Goal: Complete application form

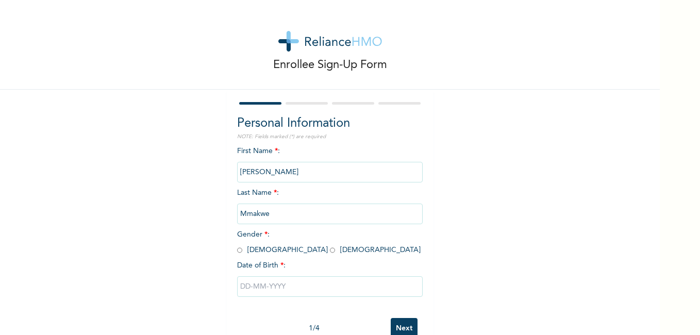
click at [330, 250] on input "radio" at bounding box center [332, 251] width 5 height 10
radio input "true"
click at [269, 285] on input "text" at bounding box center [330, 286] width 186 height 21
select select "7"
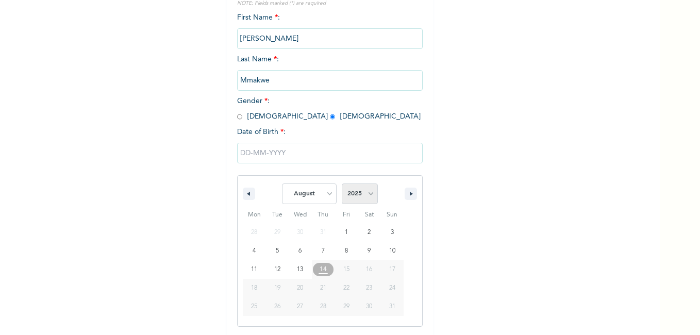
click at [365, 190] on select "2025 2024 2023 2022 2021 2020 2019 2018 2017 2016 2015 2014 2013 2012 2011 2010…" at bounding box center [360, 194] width 36 height 21
select select "2000"
click at [342, 184] on select "2025 2024 2023 2022 2021 2020 2019 2018 2017 2016 2015 2014 2013 2012 2011 2010…" at bounding box center [360, 194] width 36 height 21
click at [322, 193] on select "January February March April May June July August September October November De…" at bounding box center [309, 194] width 55 height 21
select select "1"
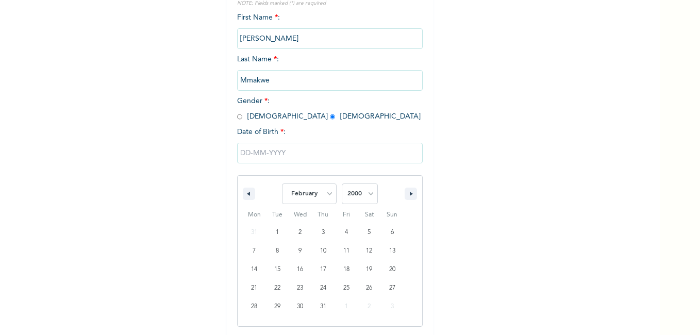
click at [282, 184] on select "January February March April May June July August September October November De…" at bounding box center [309, 194] width 55 height 21
type input "02/26/2000"
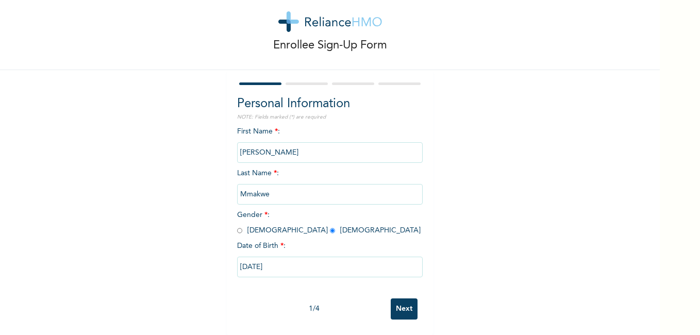
click at [405, 301] on input "Next" at bounding box center [404, 309] width 27 height 21
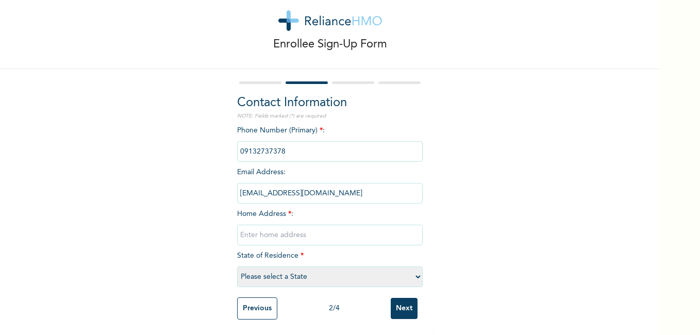
click at [289, 233] on input "text" at bounding box center [330, 235] width 186 height 21
type input "muhammedu buhari estate badagry"
click at [277, 267] on select "Please select a State Abia Abuja (FCT) Adamawa Akwa Ibom Anambra Bauchi Bayelsa…" at bounding box center [330, 277] width 186 height 21
click at [281, 272] on select "Please select a State Abia Abuja (FCT) Adamawa Akwa Ibom Anambra Bauchi Bayelsa…" at bounding box center [330, 277] width 186 height 21
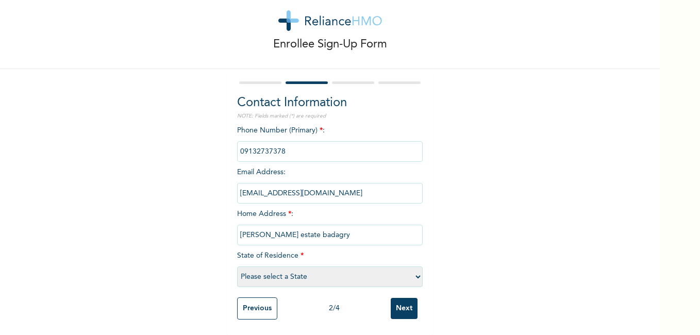
select select "25"
click at [237, 267] on select "Please select a State Abia Abuja (FCT) Adamawa Akwa Ibom Anambra Bauchi Bayelsa…" at bounding box center [330, 277] width 186 height 21
click at [398, 298] on input "Next" at bounding box center [404, 308] width 27 height 21
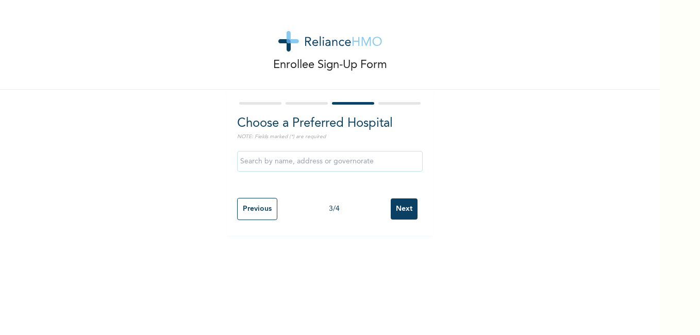
click at [403, 209] on input "Next" at bounding box center [404, 209] width 27 height 21
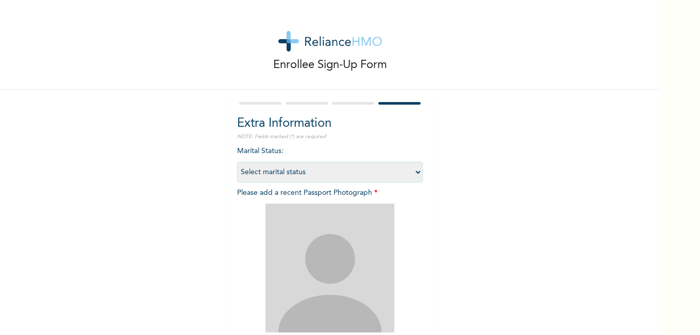
click at [414, 174] on select "Select marital status Single Married Divorced Widow/Widower" at bounding box center [330, 172] width 186 height 21
select select "1"
click at [237, 162] on select "Select marital status Single Married Divorced Widow/Widower" at bounding box center [330, 172] width 186 height 21
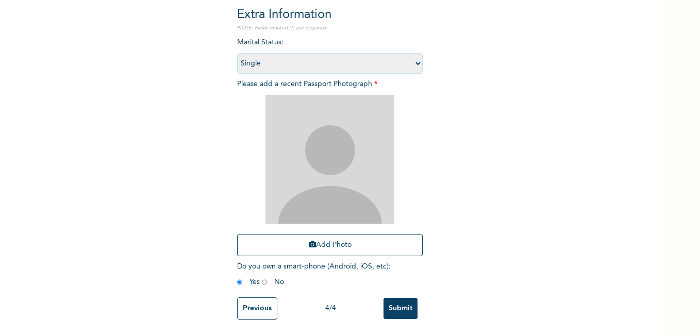
click at [396, 298] on input "Submit" at bounding box center [401, 308] width 34 height 21
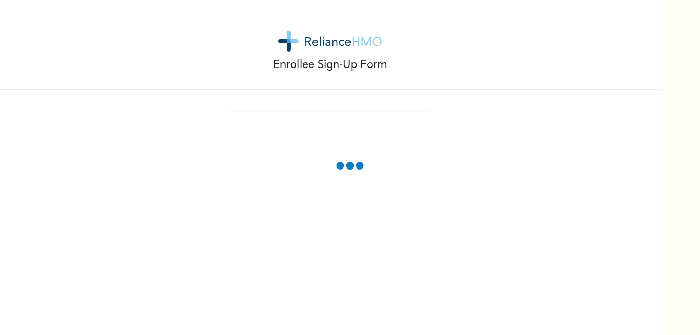
click at [505, 171] on div "Enrollee Sign-Up Form" at bounding box center [330, 167] width 660 height 335
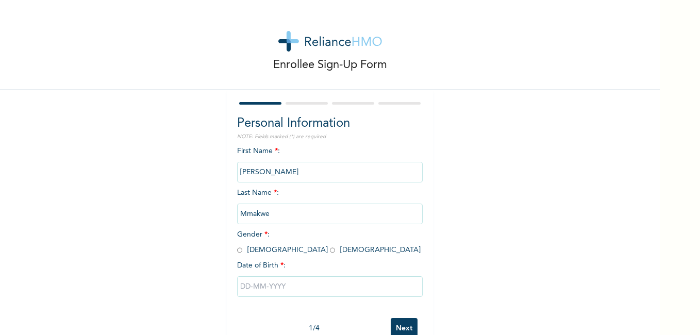
click at [330, 251] on input "radio" at bounding box center [332, 251] width 5 height 10
radio input "true"
click at [276, 289] on input "text" at bounding box center [330, 286] width 186 height 21
select select "7"
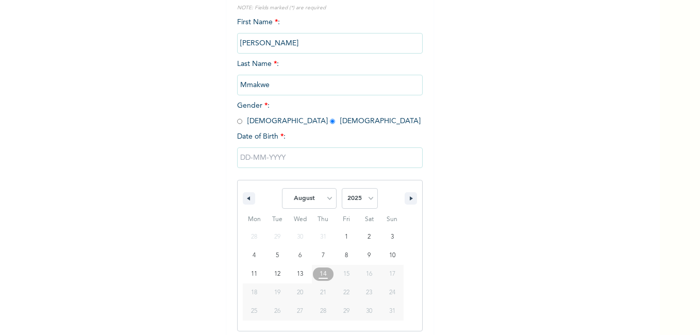
scroll to position [134, 0]
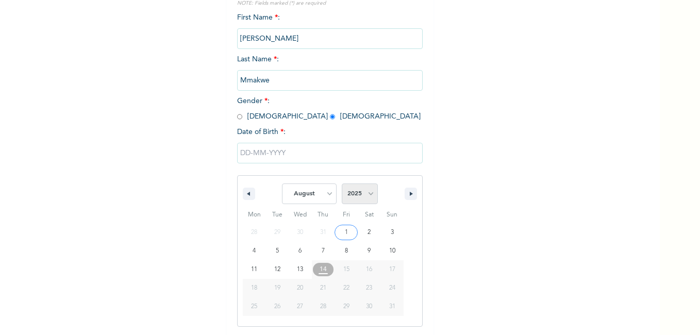
click at [347, 197] on select "2025 2024 2023 2022 2021 2020 2019 2018 2017 2016 2015 2014 2013 2012 2011 2010…" at bounding box center [360, 194] width 36 height 21
select select "2000"
click at [342, 184] on select "2025 2024 2023 2022 2021 2020 2019 2018 2017 2016 2015 2014 2013 2012 2011 2010…" at bounding box center [360, 194] width 36 height 21
click at [304, 192] on select "January February March April May June July August September October November De…" at bounding box center [309, 194] width 55 height 21
select select "1"
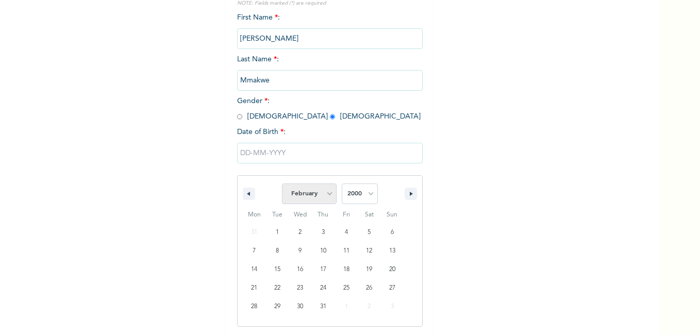
click at [282, 184] on select "January February March April May June July August September October November De…" at bounding box center [309, 194] width 55 height 21
type input "02/26/2000"
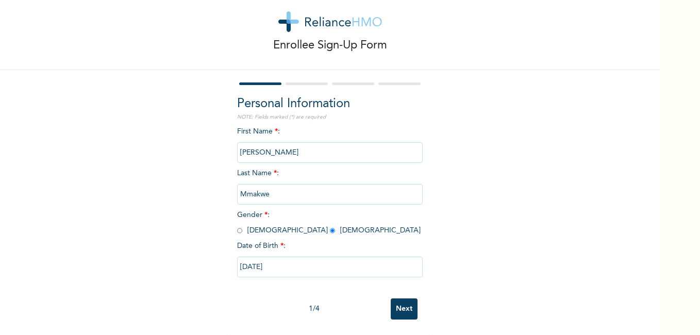
scroll to position [27, 0]
click at [406, 299] on input "Next" at bounding box center [404, 309] width 27 height 21
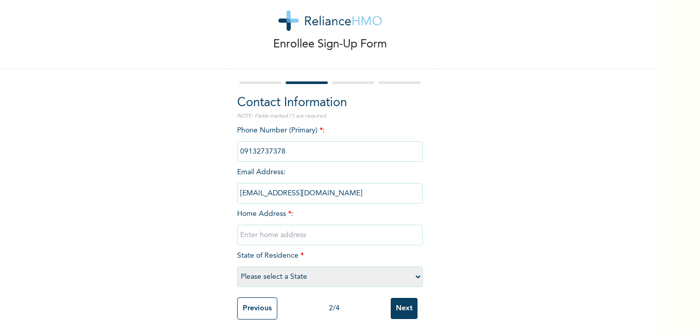
click at [344, 227] on input "text" at bounding box center [330, 235] width 186 height 21
type input "muhammadu buhari estate badagry"
click at [371, 279] on select "Please select a State Abia Abuja (FCT) Adamawa Akwa Ibom Anambra Bauchi Bayelsa…" at bounding box center [330, 277] width 186 height 21
select select "25"
click at [237, 267] on select "Please select a State Abia Abuja (FCT) Adamawa Akwa Ibom Anambra Bauchi Bayelsa…" at bounding box center [330, 277] width 186 height 21
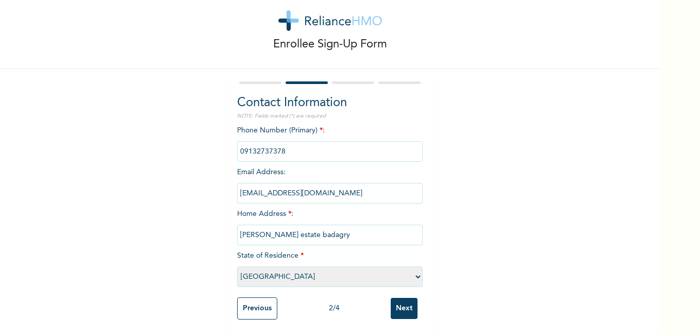
scroll to position [28, 0]
click at [411, 298] on input "Next" at bounding box center [404, 308] width 27 height 21
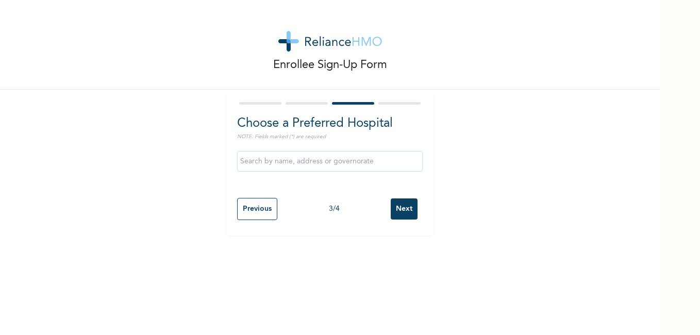
click at [320, 165] on input "text" at bounding box center [330, 161] width 186 height 21
type input "p"
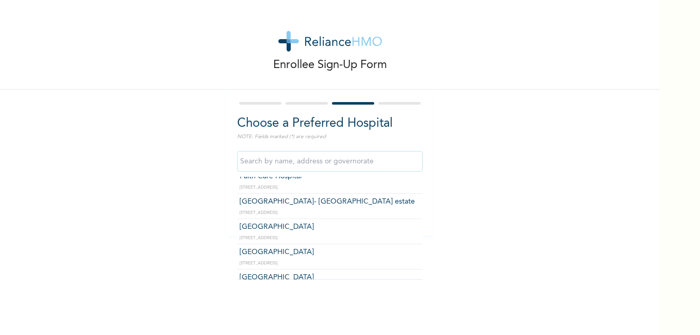
scroll to position [446, 0]
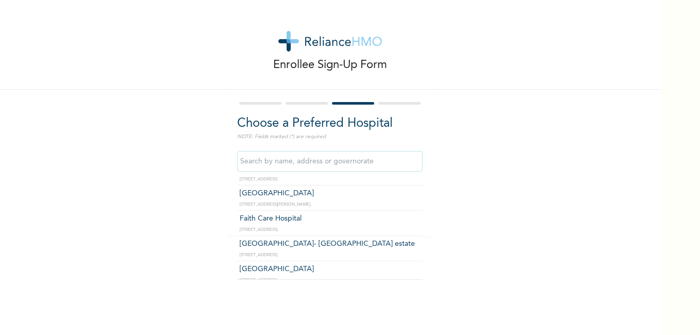
type input "Faith City Hospital- Ajao estate"
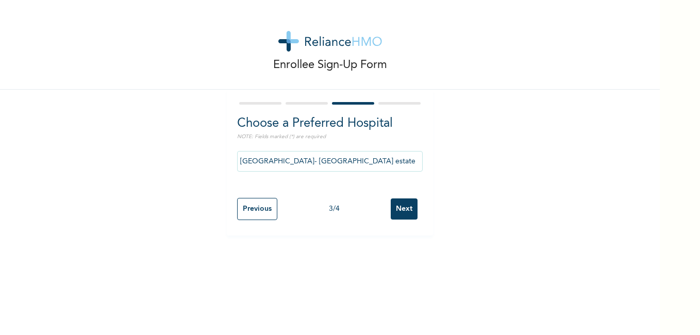
click at [400, 204] on input "Next" at bounding box center [404, 209] width 27 height 21
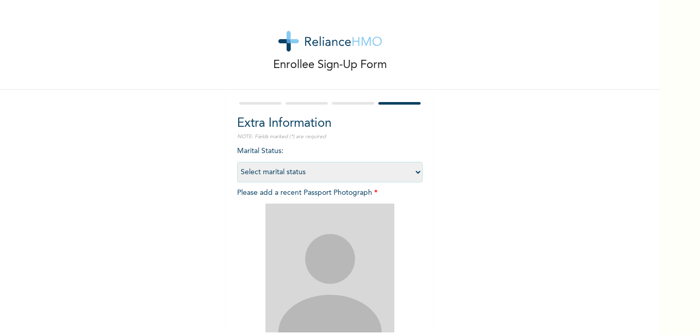
click at [405, 167] on select "Select marital status Single Married Divorced Widow/Widower" at bounding box center [330, 172] width 186 height 21
select select "1"
click at [237, 162] on select "Select marital status Single Married Divorced Widow/Widower" at bounding box center [330, 172] width 186 height 21
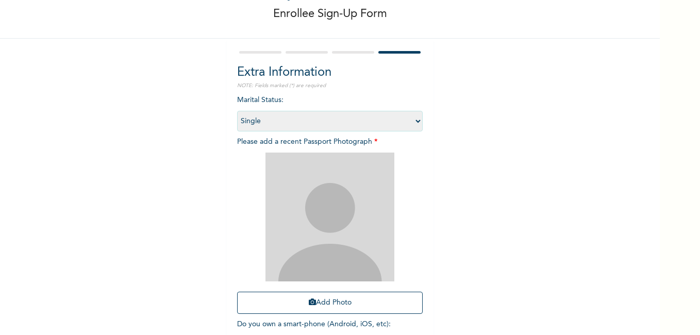
scroll to position [117, 0]
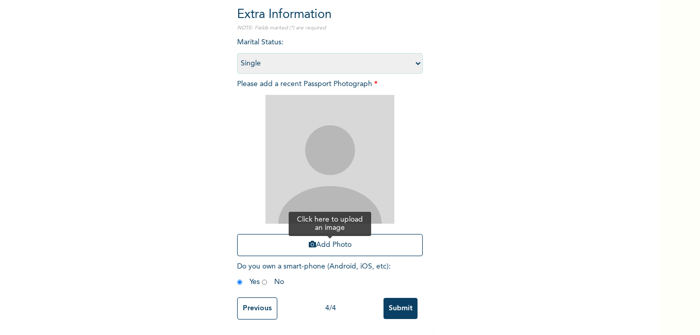
click at [375, 234] on button "Add Photo" at bounding box center [330, 245] width 186 height 22
click at [390, 302] on input "Submit" at bounding box center [401, 308] width 34 height 21
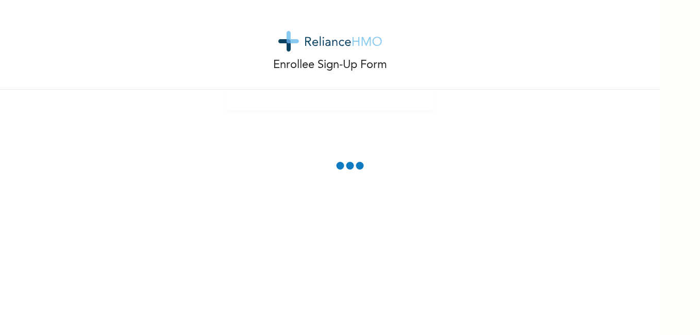
scroll to position [0, 0]
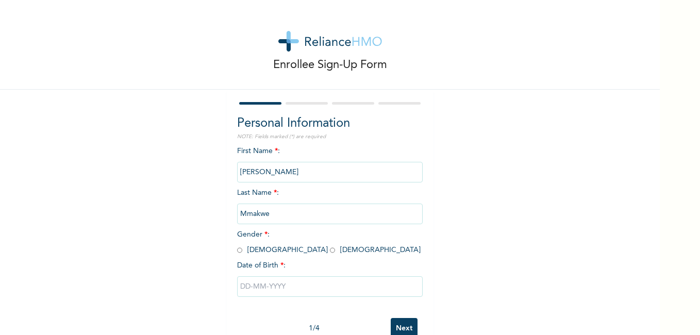
click at [330, 253] on input "radio" at bounding box center [332, 251] width 5 height 10
radio input "true"
click at [275, 290] on input "text" at bounding box center [330, 286] width 186 height 21
select select "7"
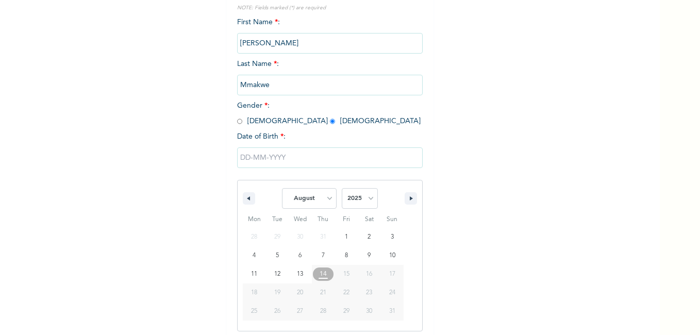
scroll to position [134, 0]
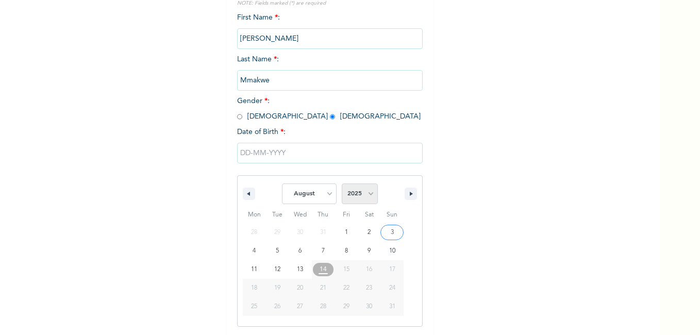
click at [362, 194] on select "2025 2024 2023 2022 2021 2020 2019 2018 2017 2016 2015 2014 2013 2012 2011 2010…" at bounding box center [360, 194] width 36 height 21
select select "2000"
click at [342, 184] on select "2025 2024 2023 2022 2021 2020 2019 2018 2017 2016 2015 2014 2013 2012 2011 2010…" at bounding box center [360, 194] width 36 height 21
click at [327, 192] on select "January February March April May June July August September October November De…" at bounding box center [309, 194] width 55 height 21
select select "1"
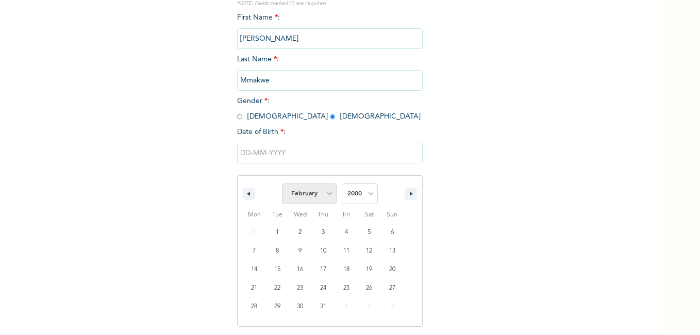
click at [282, 184] on select "January February March April May June July August September October November De…" at bounding box center [309, 194] width 55 height 21
type input "02/26/2000"
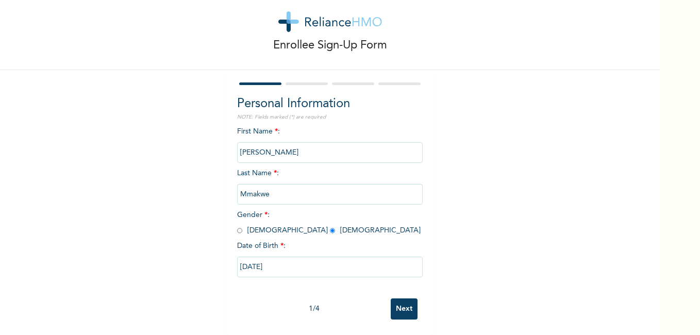
click at [397, 305] on input "Next" at bounding box center [404, 309] width 27 height 21
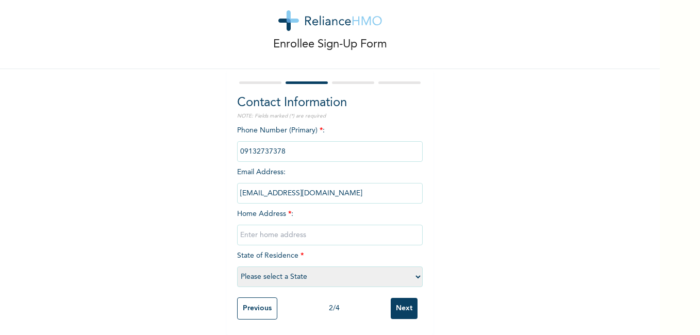
click at [287, 230] on input "text" at bounding box center [330, 235] width 186 height 21
type input "muhammdu buhari estate badagry lagos"
click at [321, 270] on select "Please select a State Abia Abuja (FCT) Adamawa Akwa Ibom Anambra Bauchi Bayelsa…" at bounding box center [330, 277] width 186 height 21
select select "25"
click at [237, 267] on select "Please select a State Abia Abuja (FCT) Adamawa Akwa Ibom Anambra Bauchi Bayelsa…" at bounding box center [330, 277] width 186 height 21
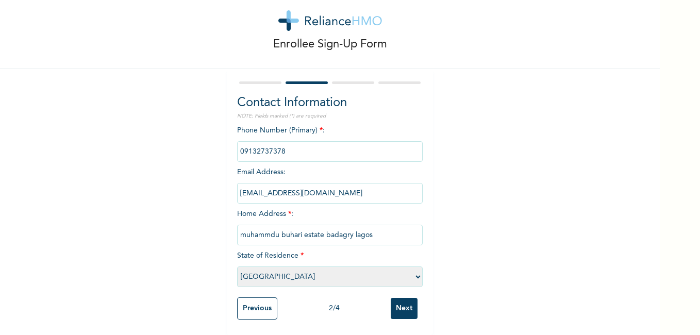
click at [399, 306] on input "Next" at bounding box center [404, 308] width 27 height 21
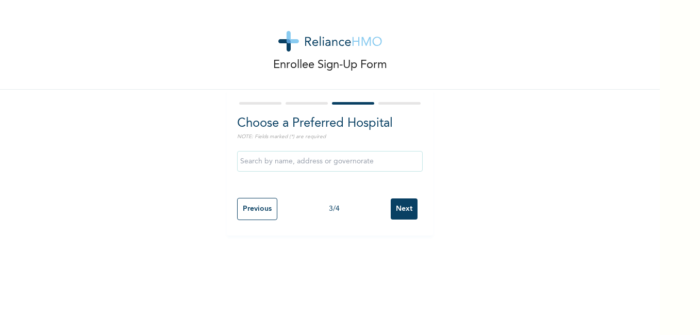
click at [390, 159] on input "text" at bounding box center [330, 161] width 186 height 21
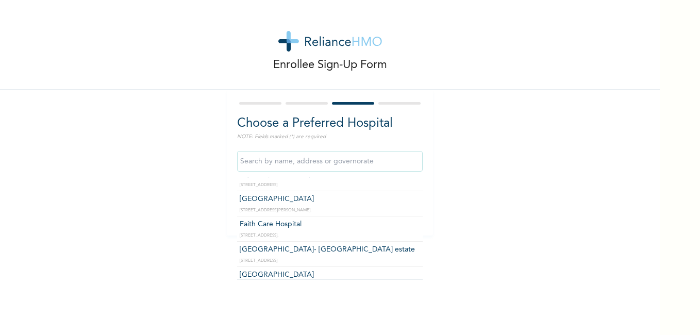
scroll to position [439, 0]
type input "Faith City Hospital- Ajao estate"
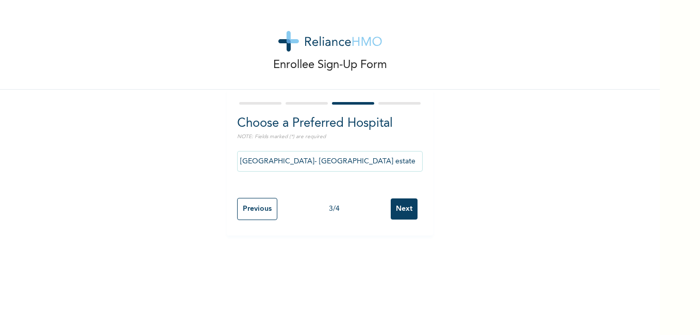
click at [396, 207] on input "Next" at bounding box center [404, 209] width 27 height 21
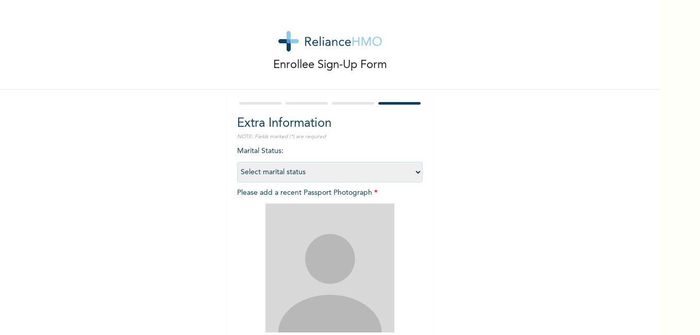
click at [415, 167] on select "Select marital status Single Married Divorced Widow/Widower" at bounding box center [330, 172] width 186 height 21
select select "1"
click at [237, 162] on select "Select marital status Single Married Divorced Widow/Widower" at bounding box center [330, 172] width 186 height 21
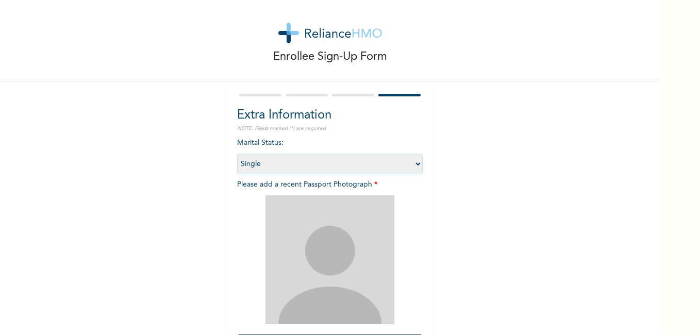
scroll to position [8, 0]
click at [351, 94] on div at bounding box center [330, 95] width 186 height 7
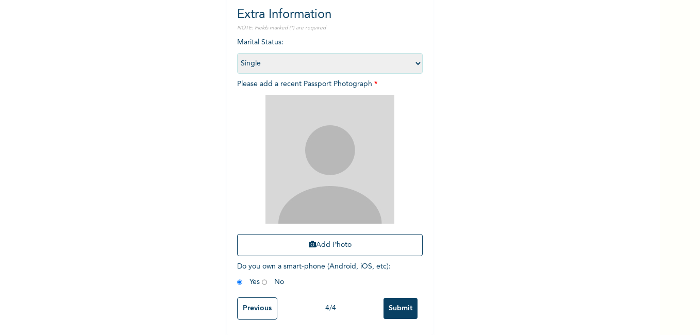
click at [242, 298] on input "Previous" at bounding box center [257, 309] width 40 height 22
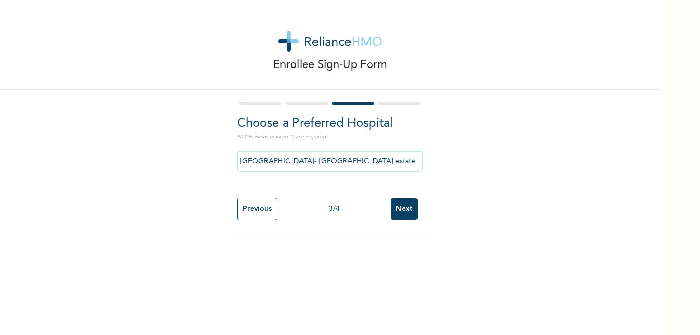
click at [345, 167] on input "Faith City Hospital- Ajao estate" at bounding box center [330, 161] width 186 height 21
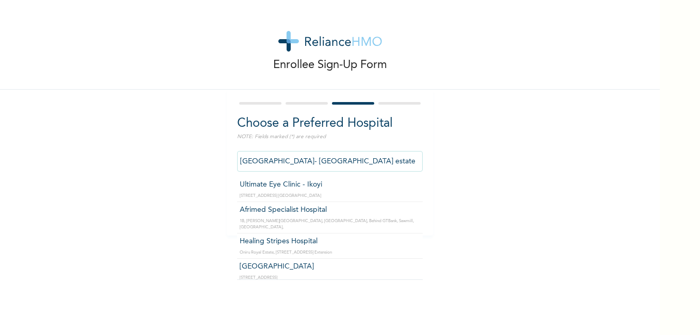
click at [462, 131] on div "Enrollee Sign-Up Form Choose a Preferred Hospital NOTE: Fields marked (*) are r…" at bounding box center [330, 118] width 660 height 236
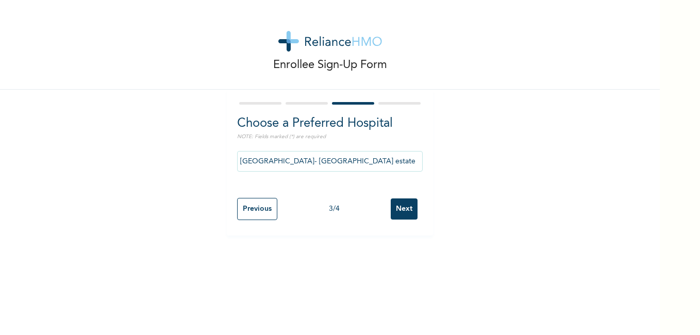
click at [386, 157] on input "Faith City Hospital- Ajao estate" at bounding box center [330, 161] width 186 height 21
click at [466, 248] on div "Enrollee Sign-Up Form Choose a Preferred Hospital NOTE: Fields marked (*) are r…" at bounding box center [330, 167] width 660 height 335
click at [400, 204] on input "Next" at bounding box center [404, 209] width 27 height 21
select select "1"
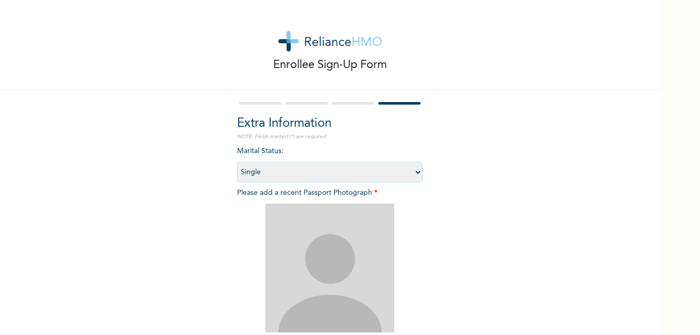
scroll to position [117, 0]
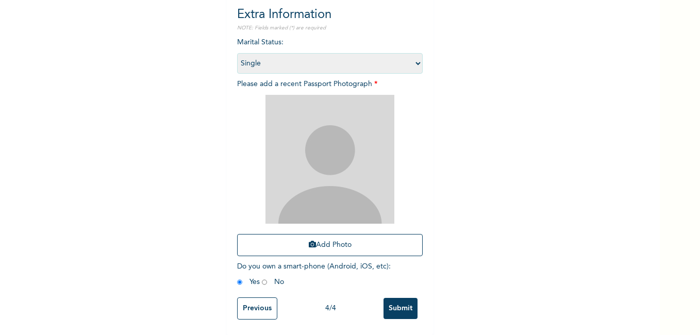
click at [398, 298] on input "Submit" at bounding box center [401, 308] width 34 height 21
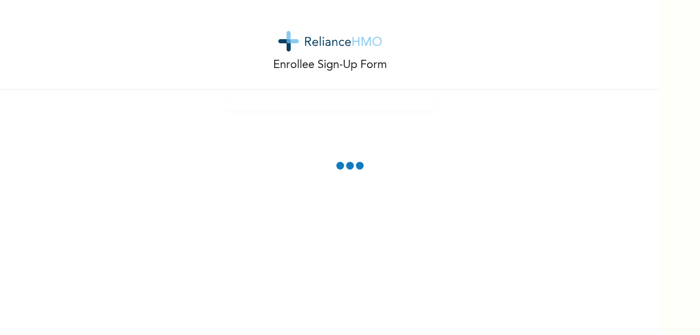
scroll to position [0, 0]
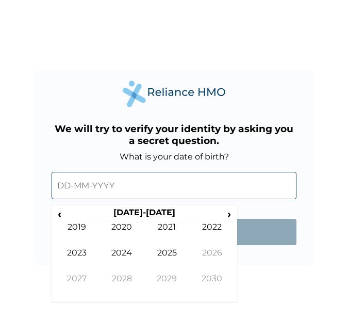
click at [156, 188] on input "text" at bounding box center [174, 185] width 245 height 27
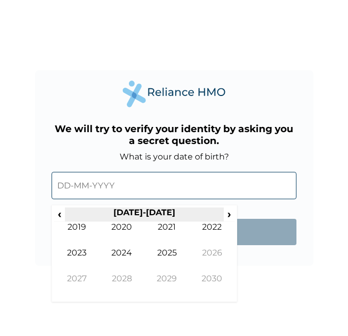
click at [169, 214] on th "[DATE]-[DATE]" at bounding box center [144, 214] width 158 height 14
click at [139, 208] on th "[DATE]-[DATE]" at bounding box center [144, 214] width 158 height 14
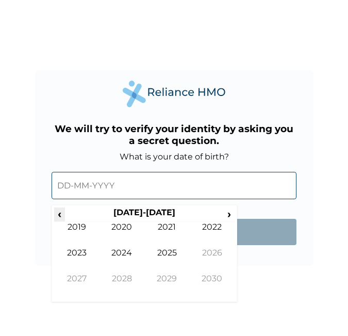
click at [62, 210] on span "‹" at bounding box center [59, 213] width 11 height 13
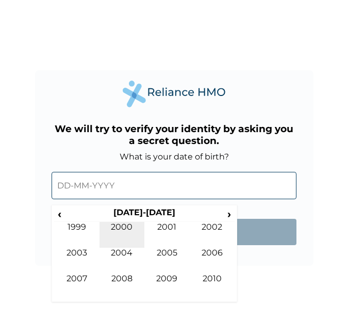
click at [119, 228] on td "2000" at bounding box center [122, 235] width 45 height 26
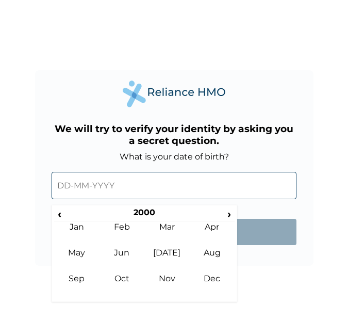
click at [119, 228] on td "Feb" at bounding box center [122, 235] width 45 height 26
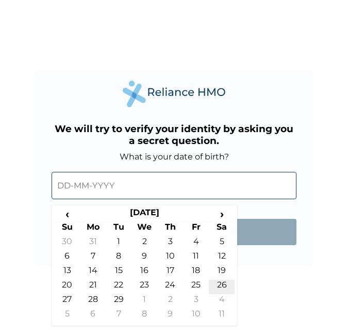
click at [221, 283] on td "26" at bounding box center [222, 287] width 26 height 14
type input "[DATE]"
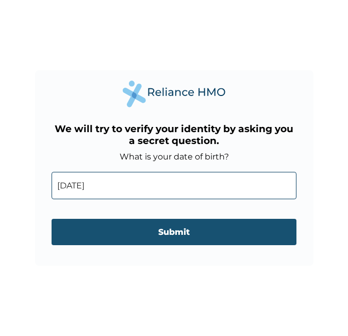
click at [194, 227] on input "Submit" at bounding box center [174, 232] width 245 height 26
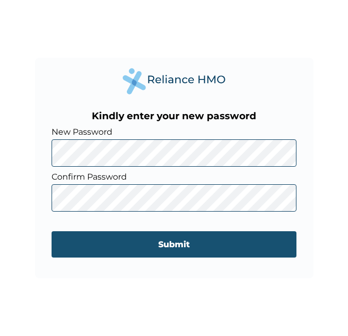
click at [228, 248] on input "Submit" at bounding box center [174, 244] width 245 height 26
